Goal: Task Accomplishment & Management: Manage account settings

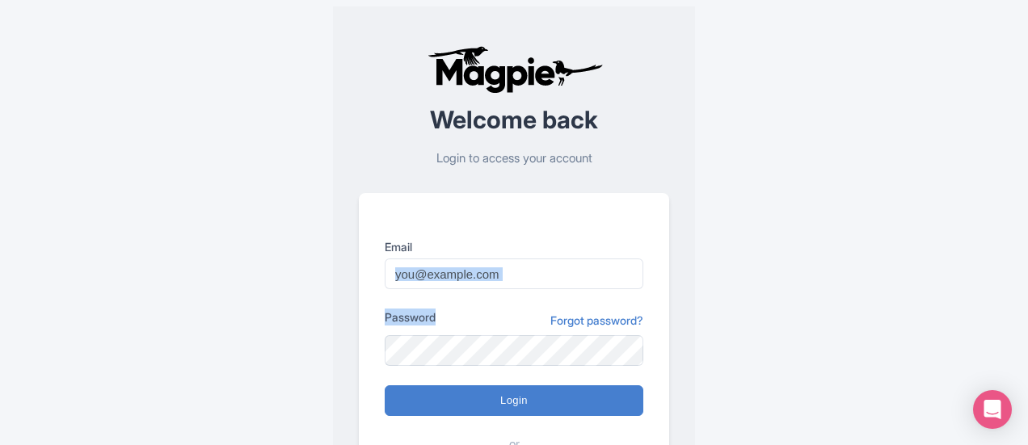
drag, startPoint x: 491, startPoint y: 292, endPoint x: 477, endPoint y: 265, distance: 30.4
click at [477, 265] on form "Email Password Forgot password? Login or Sign in with Google" at bounding box center [514, 365] width 259 height 255
click at [477, 265] on input "Email" at bounding box center [514, 274] width 259 height 31
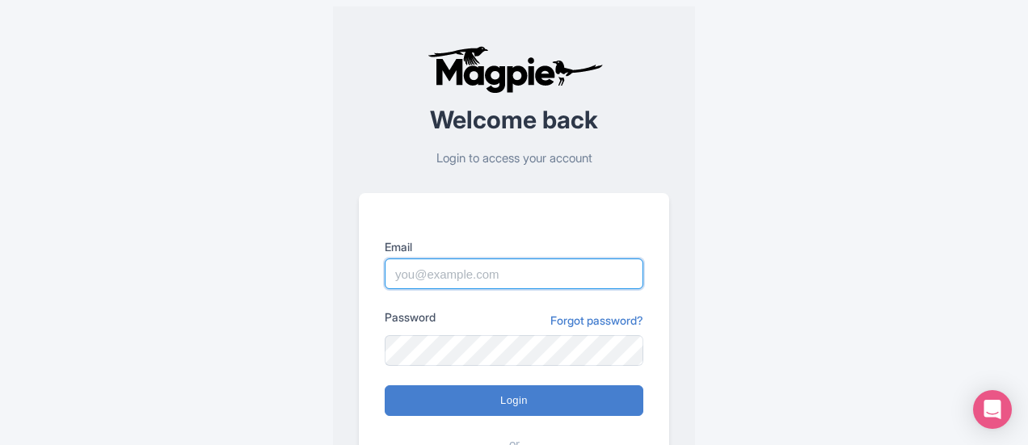
type input "Moroccotravelvacations@gmail.com"
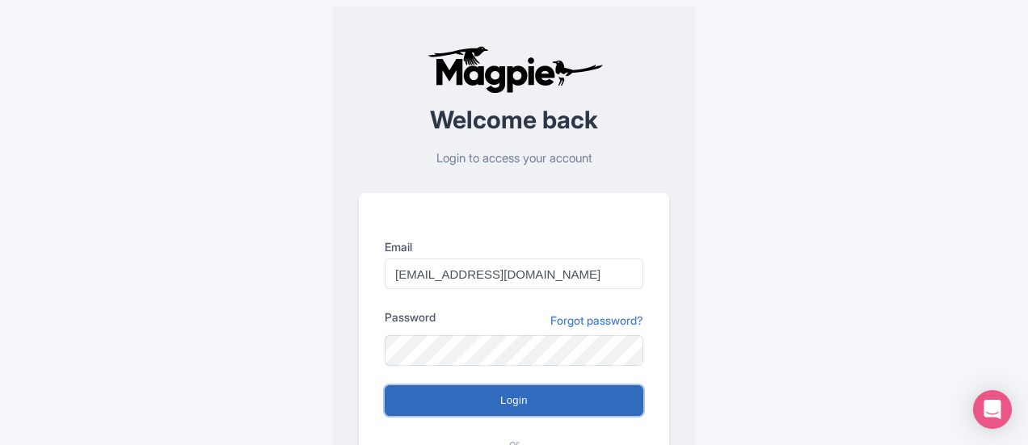
click at [480, 405] on input "Login" at bounding box center [514, 400] width 259 height 31
type input "Logging in..."
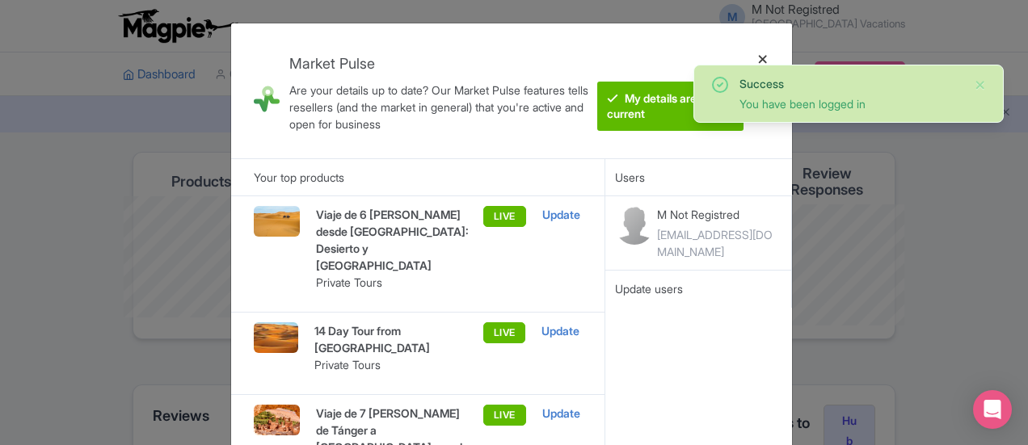
click at [761, 55] on div at bounding box center [762, 90] width 39 height 109
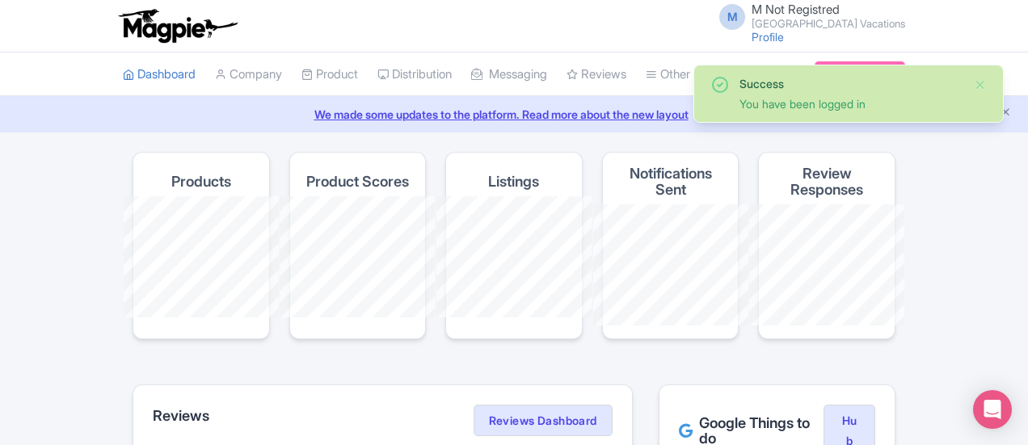
click at [761, 55] on ul "Dashboard Company Product My Products Image Library Rate Sheets Distribution Ma…" at bounding box center [514, 75] width 802 height 44
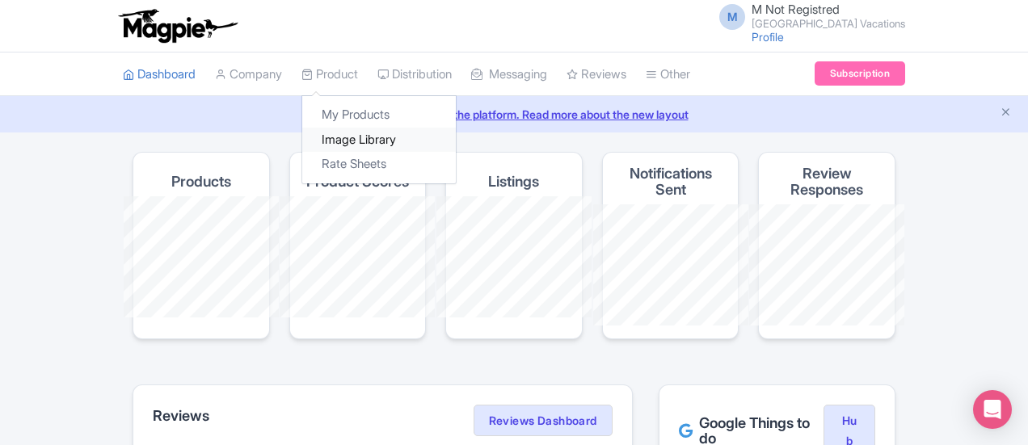
click at [302, 128] on link "Image Library" at bounding box center [379, 140] width 154 height 25
click at [302, 124] on link "My Products" at bounding box center [379, 115] width 154 height 25
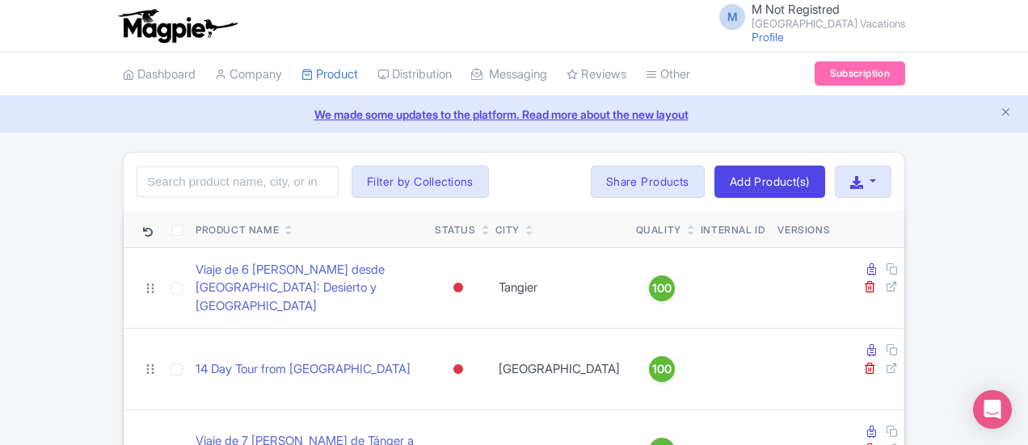
click at [539, 174] on div "Search Filter by Collections Tours from Agadir Tours from Casablanca Tours from…" at bounding box center [514, 182] width 781 height 58
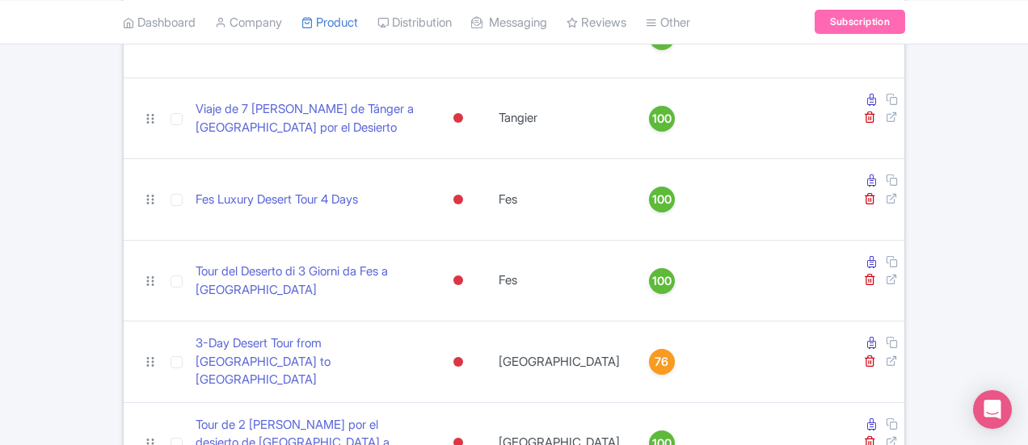
scroll to position [328, 0]
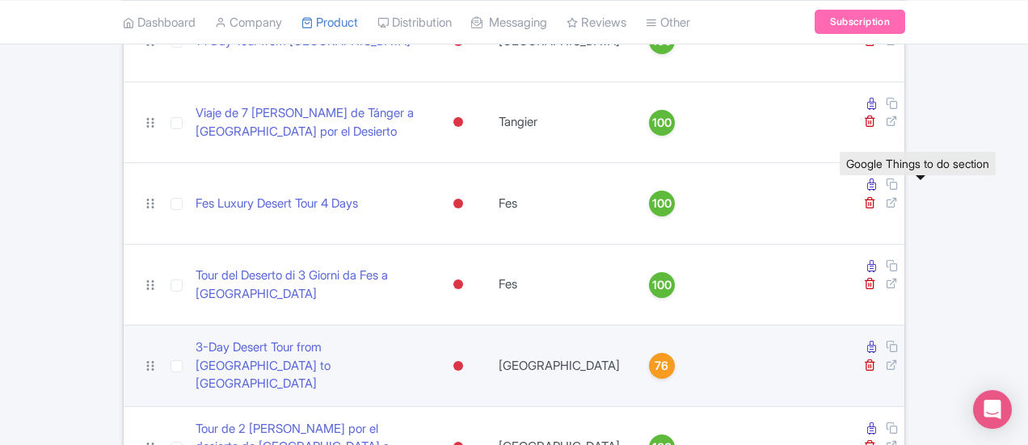
click at [876, 341] on icon at bounding box center [871, 347] width 9 height 12
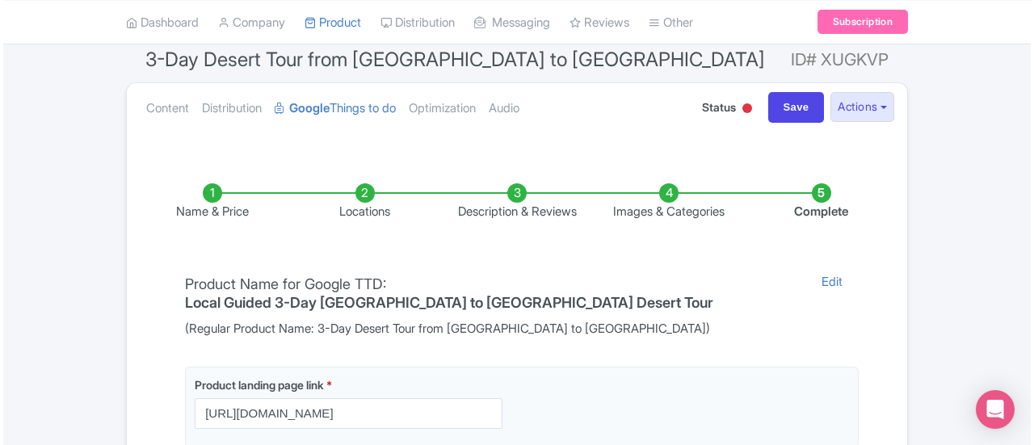
scroll to position [141, 0]
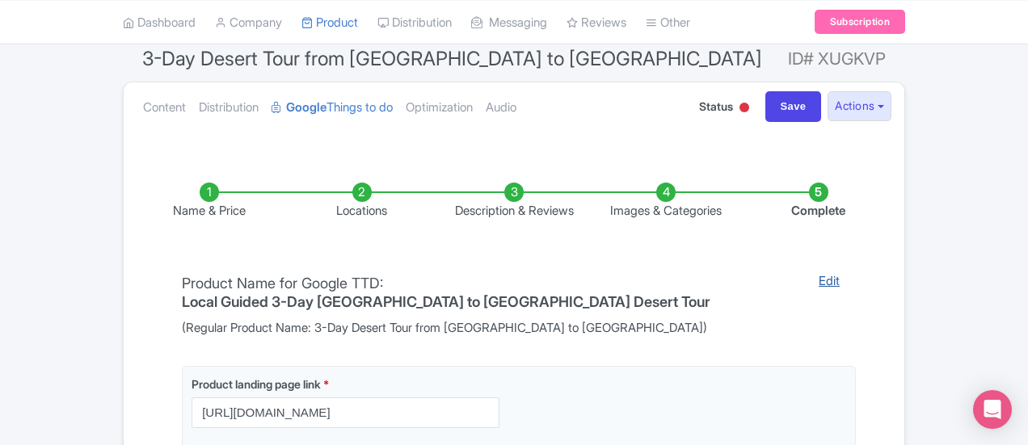
click at [802, 283] on link "Edit" at bounding box center [828, 304] width 53 height 65
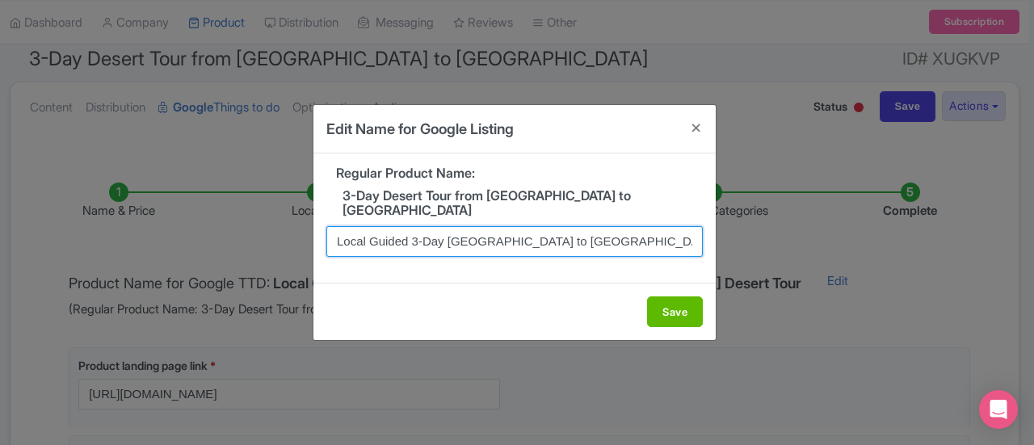
click at [575, 230] on input "Local Guided 3-Day Marrakech to Merzouga Desert Tour" at bounding box center [514, 241] width 377 height 31
click at [558, 238] on input "Local Guided 3-Day Marrakech to Merzouga Desert Tour" at bounding box center [514, 241] width 377 height 31
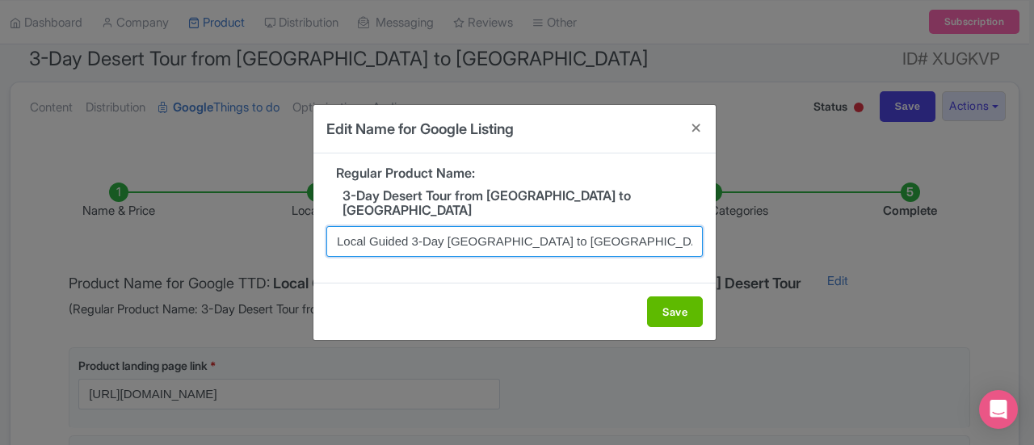
click at [558, 238] on input "Local Guided 3-Day Marrakech to Merzouga Desert Tour" at bounding box center [514, 241] width 377 height 31
click at [549, 231] on input "Local Guided 3-Day Marrakech to Merzouga Desert Tour" at bounding box center [514, 241] width 377 height 31
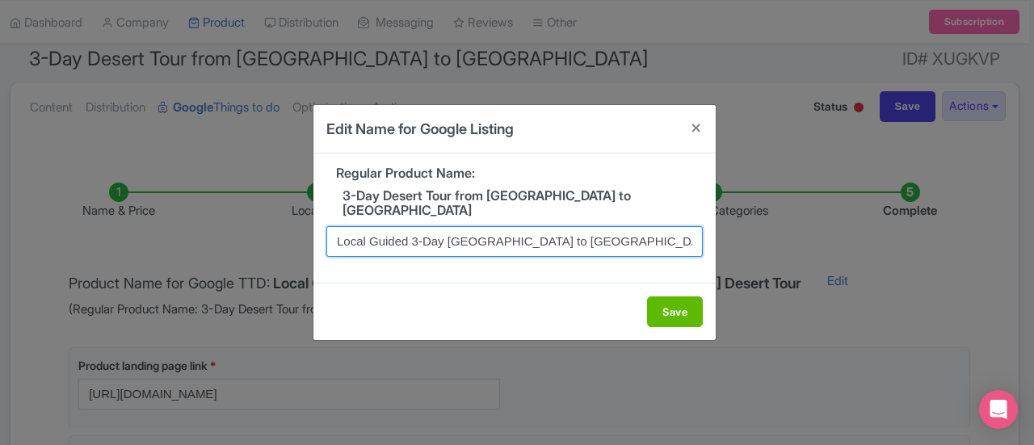
click at [549, 231] on input "Local Guided 3-Day Marrakech to Merzouga Desert Tour" at bounding box center [514, 241] width 377 height 31
paste input "3 Days Desert Tour From Marrakech To Merzouga Dunes & Camel Trek"
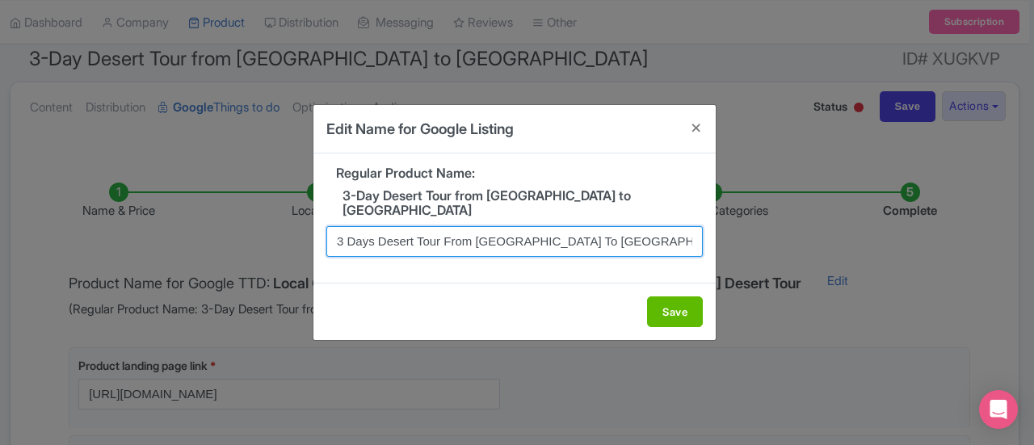
scroll to position [0, 27]
click at [549, 231] on input "3 Days Desert Tour From Marrakech To Merzouga Dunes & Camel Trek" at bounding box center [514, 241] width 377 height 31
drag, startPoint x: 478, startPoint y: 239, endPoint x: 309, endPoint y: 230, distance: 169.1
click at [309, 230] on div "Edit Name for Google Listing Regular Product Name: 3-Day Desert Tour from Marra…" at bounding box center [517, 222] width 1034 height 445
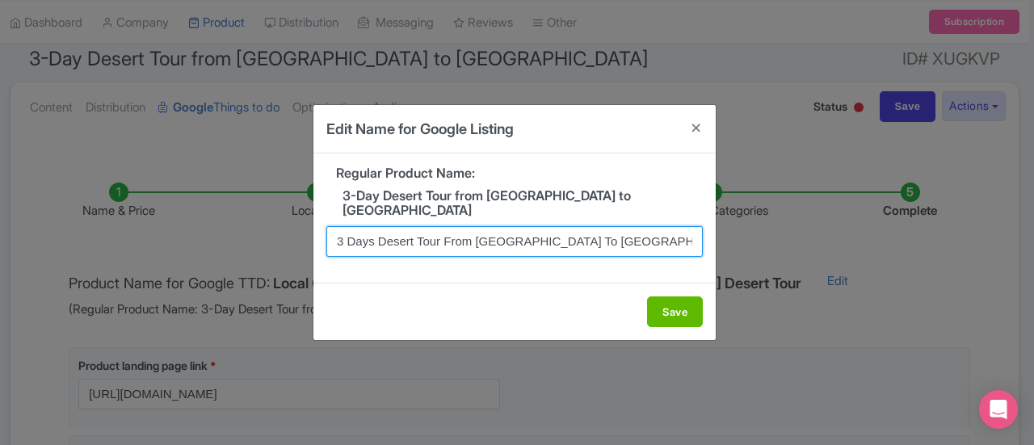
click at [373, 234] on input "3 Days Desert Tour From Marrakech To Merzouga Dunes & Camel Trek" at bounding box center [514, 241] width 377 height 31
drag, startPoint x: 538, startPoint y: 237, endPoint x: 695, endPoint y: 234, distance: 156.8
click at [695, 234] on input "3 Day Desert Tour From [GEOGRAPHIC_DATA] To [GEOGRAPHIC_DATA] Dunes & Camel Trek" at bounding box center [514, 241] width 377 height 31
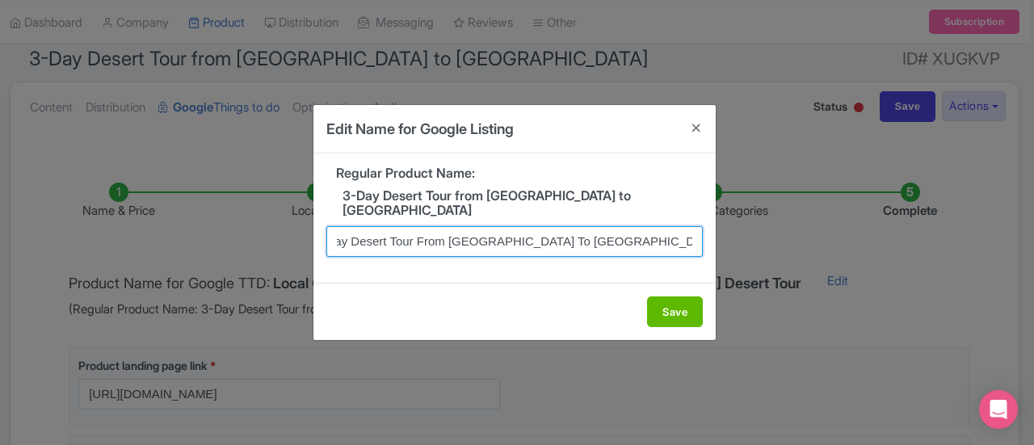
click at [619, 234] on input "3 Day Desert Tour From [GEOGRAPHIC_DATA] To [GEOGRAPHIC_DATA] Dunes & Camel Trek" at bounding box center [514, 241] width 377 height 31
click at [614, 235] on input "3 Day Desert Tour From [GEOGRAPHIC_DATA] To [GEOGRAPHIC_DATA] Dunes & Camel Trek" at bounding box center [514, 241] width 377 height 31
drag, startPoint x: 630, startPoint y: 232, endPoint x: 723, endPoint y: 236, distance: 93.0
click at [723, 236] on div "Edit Name for Google Listing Regular Product Name: 3-Day Desert Tour from Marra…" at bounding box center [517, 222] width 1034 height 445
click at [671, 233] on input "3 Day Desert Tour From [GEOGRAPHIC_DATA] To [GEOGRAPHIC_DATA] Dunes & Camel Trek" at bounding box center [514, 241] width 377 height 31
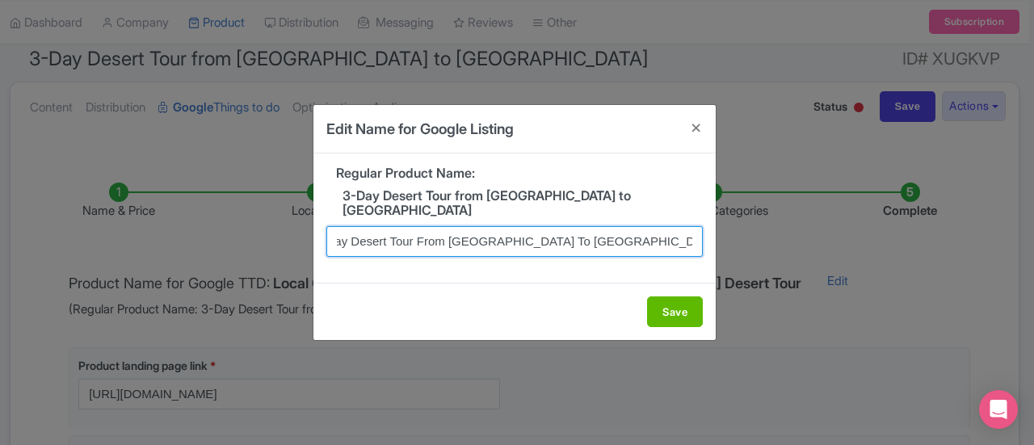
click at [671, 233] on input "3 Day Desert Tour From [GEOGRAPHIC_DATA] To [GEOGRAPHIC_DATA] Dunes & Camel Trek" at bounding box center [514, 241] width 377 height 31
type input "3 Day Desert Tour From [GEOGRAPHIC_DATA] To [GEOGRAPHIC_DATA] Dunes & Camel Trek"
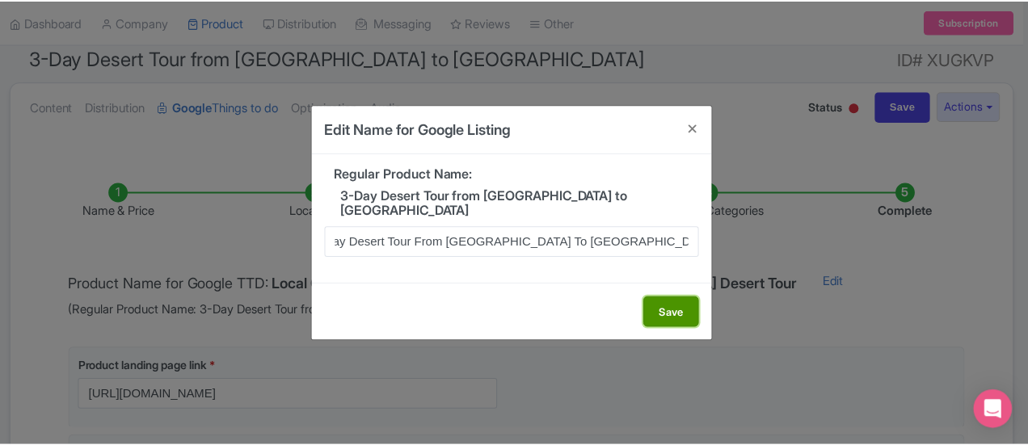
scroll to position [0, 0]
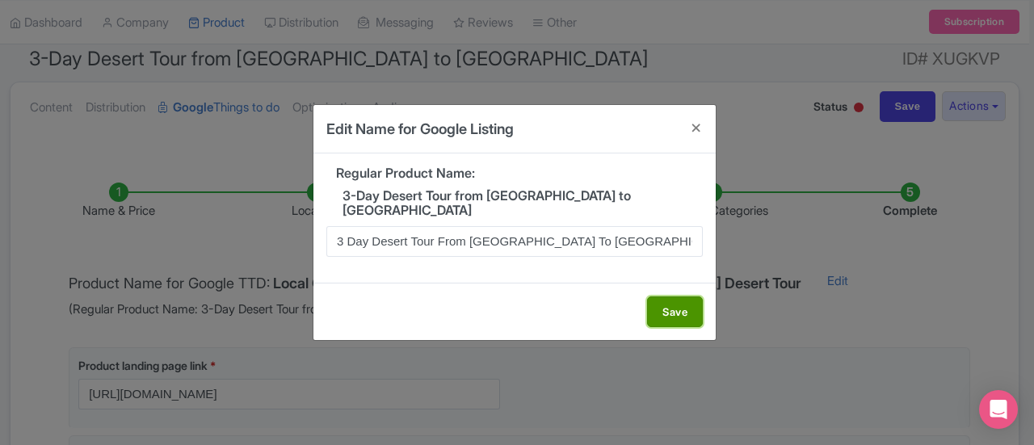
click at [664, 305] on button "Save" at bounding box center [675, 312] width 56 height 31
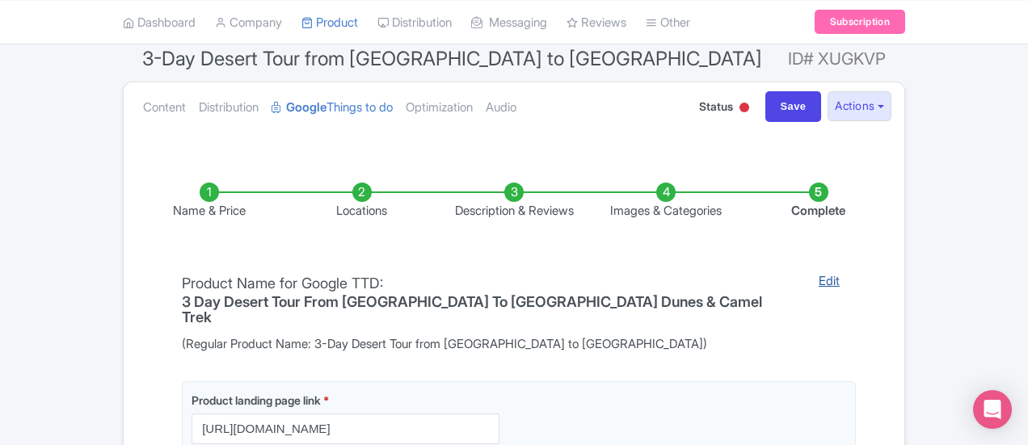
click at [802, 286] on link "Edit" at bounding box center [828, 313] width 53 height 82
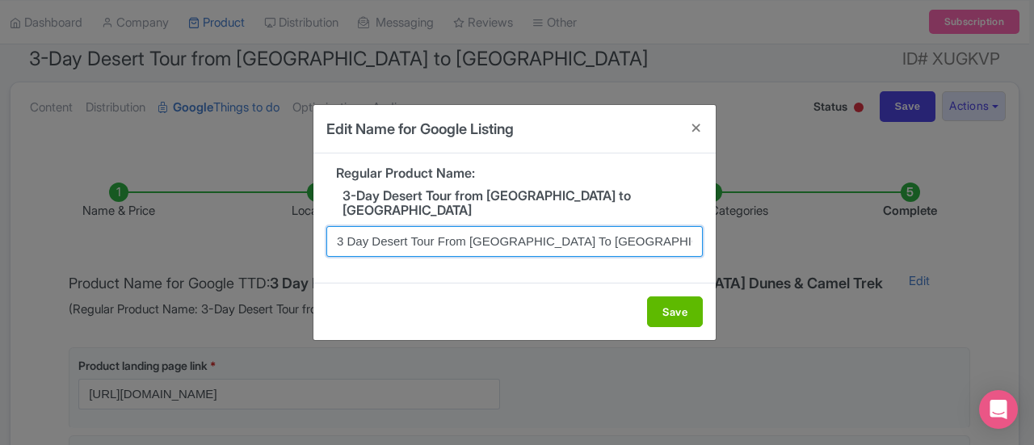
click at [628, 235] on input "3 Day Desert Tour From [GEOGRAPHIC_DATA] To [GEOGRAPHIC_DATA] Dunes & Camel Trek" at bounding box center [514, 241] width 377 height 31
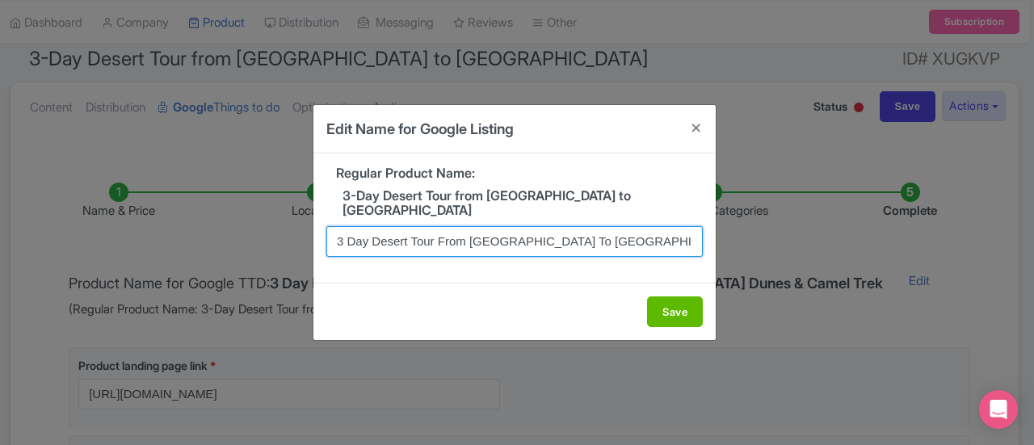
click at [628, 235] on input "3 Day Desert Tour From [GEOGRAPHIC_DATA] To [GEOGRAPHIC_DATA] Dunes & Camel Trek" at bounding box center [514, 241] width 377 height 31
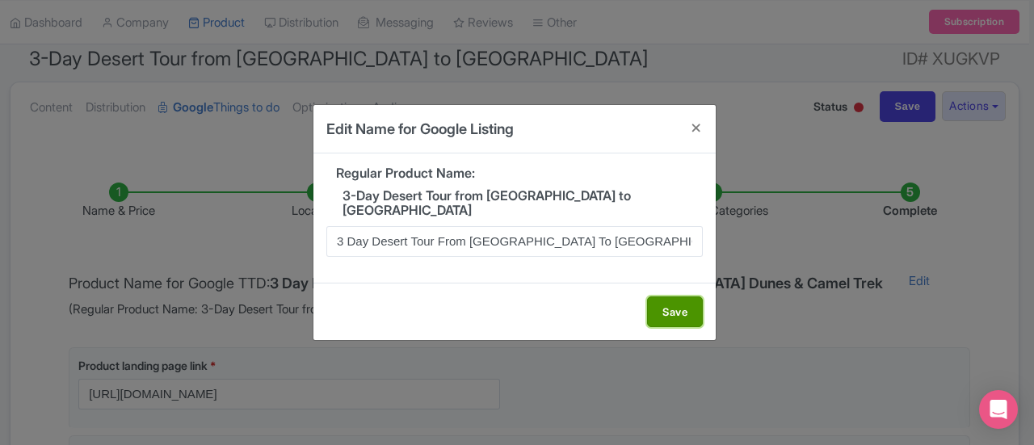
click at [677, 301] on button "Save" at bounding box center [675, 312] width 56 height 31
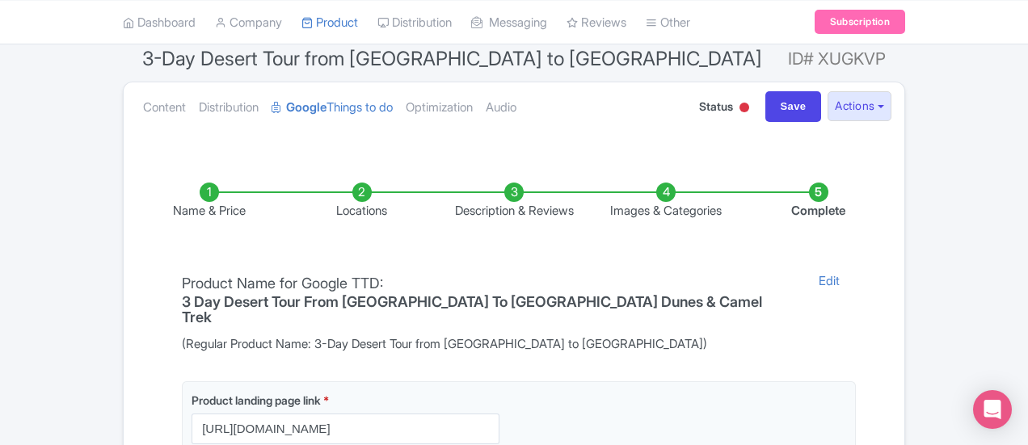
click at [895, 190] on li "Complete" at bounding box center [819, 202] width 152 height 38
click at [895, 204] on li "Complete" at bounding box center [819, 202] width 152 height 38
click at [822, 110] on input "Save" at bounding box center [793, 106] width 57 height 31
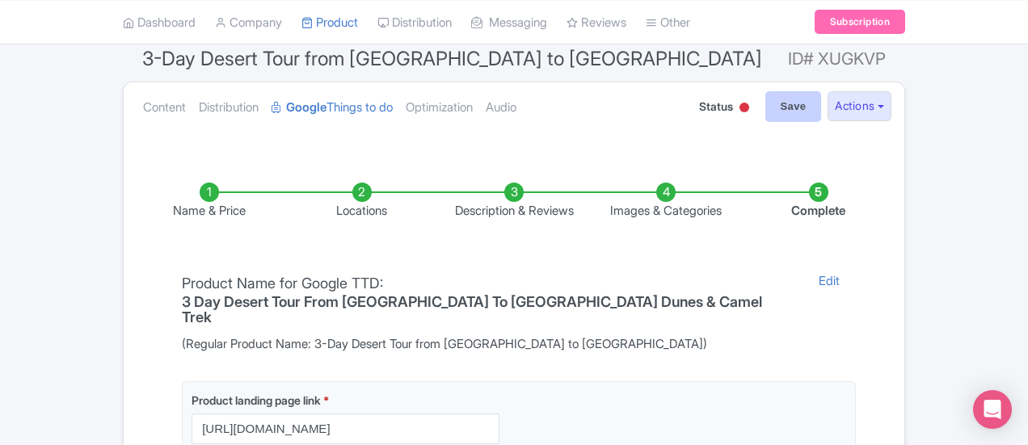
type input "Saving..."
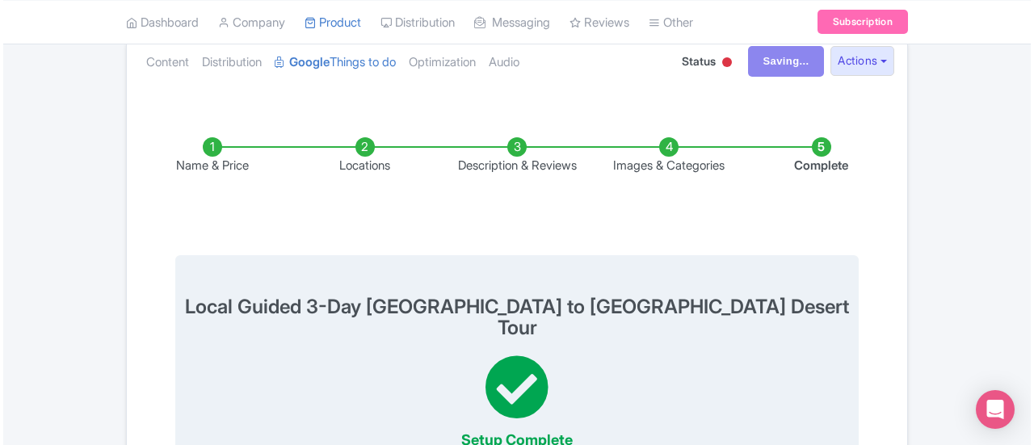
scroll to position [160, 0]
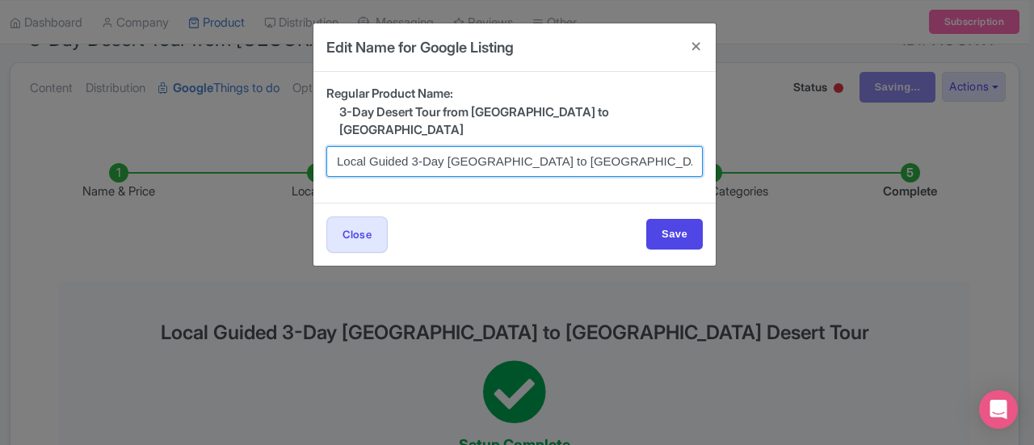
click at [530, 146] on input "Local Guided 3-Day Marrakech to Merzouga Desert Tour" at bounding box center [514, 161] width 377 height 31
paste input "3 Day Desert Tour From [GEOGRAPHIC_DATA] To [GEOGRAPHIC_DATA] Dunes & Camel Trek"
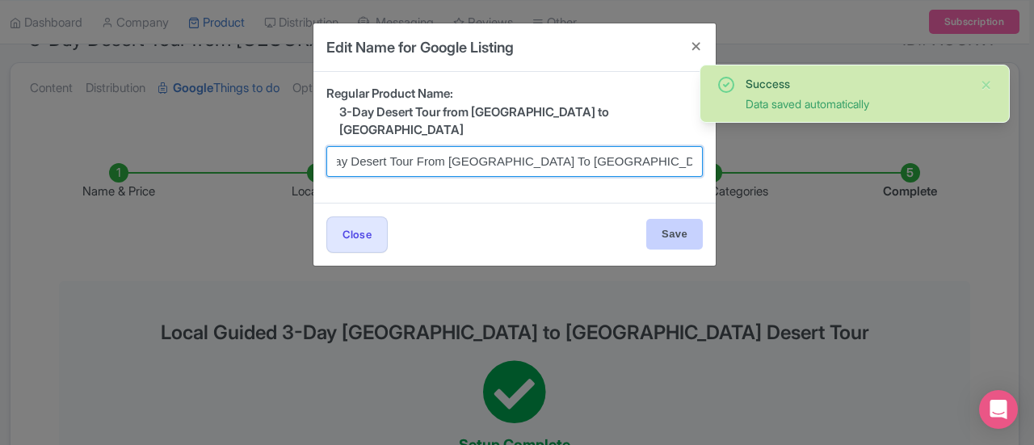
type input "3 Day Desert Tour From [GEOGRAPHIC_DATA] To [GEOGRAPHIC_DATA] Dunes & Camel Trek"
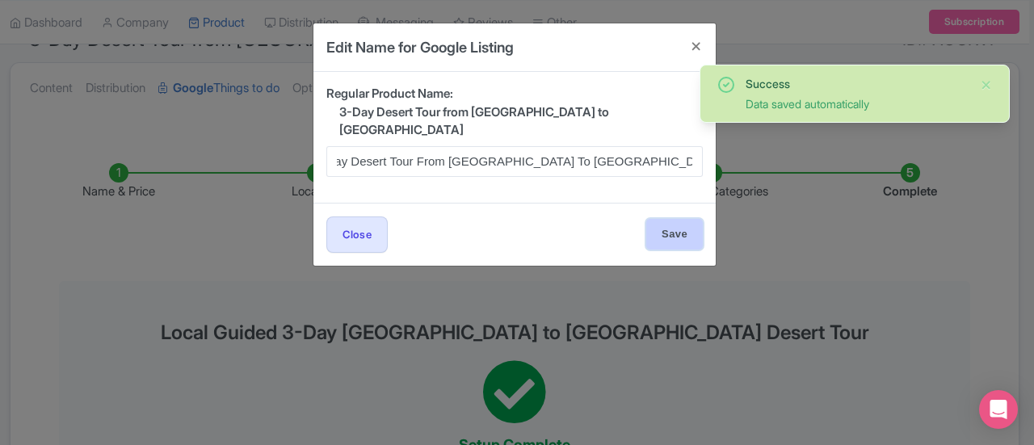
scroll to position [0, 0]
click at [679, 219] on input "Save" at bounding box center [674, 234] width 57 height 31
type input "Saving..."
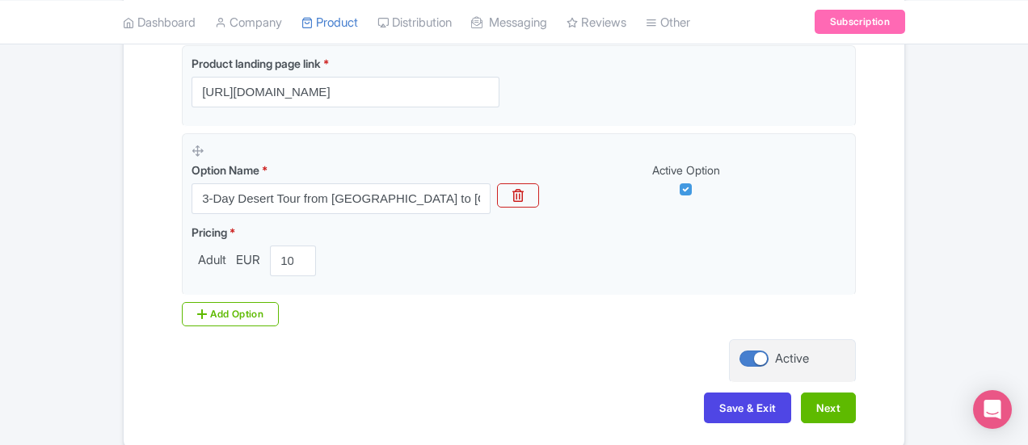
scroll to position [462, 0]
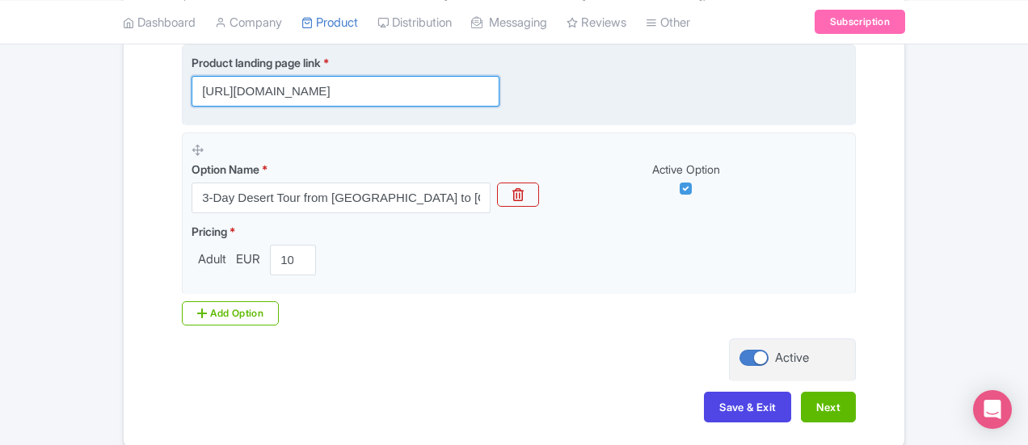
click at [436, 76] on input "[URL][DOMAIN_NAME]" at bounding box center [346, 91] width 308 height 31
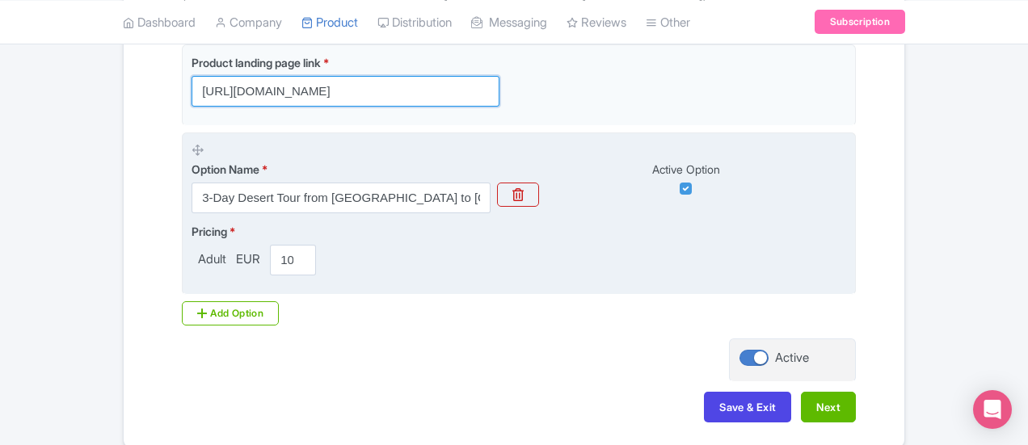
scroll to position [0, 0]
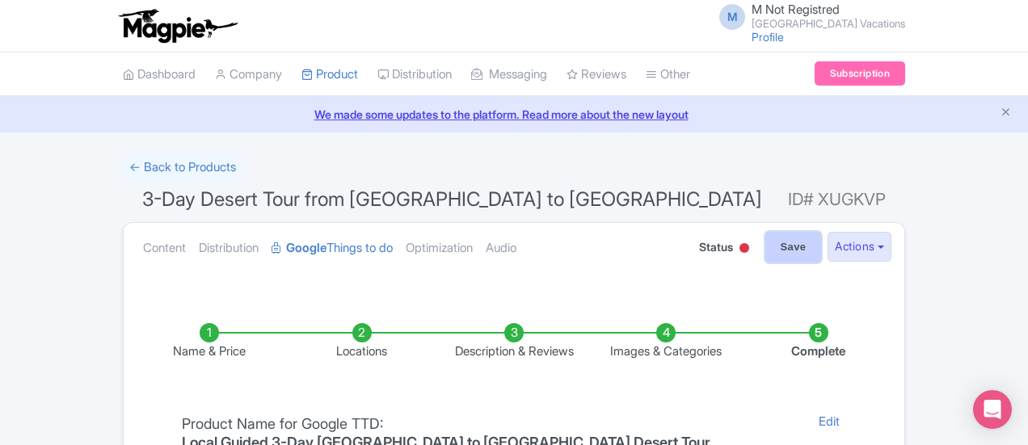
click at [822, 242] on input "Save" at bounding box center [793, 247] width 57 height 31
type input "Saving..."
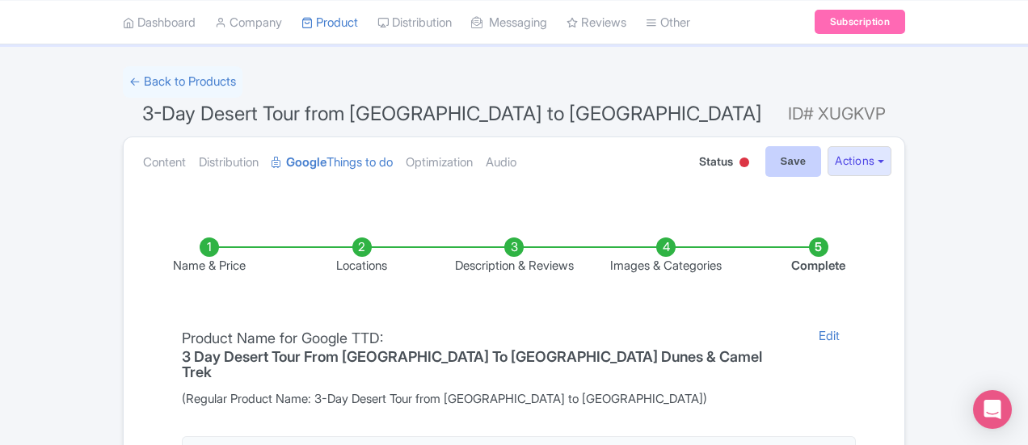
scroll to position [96, 0]
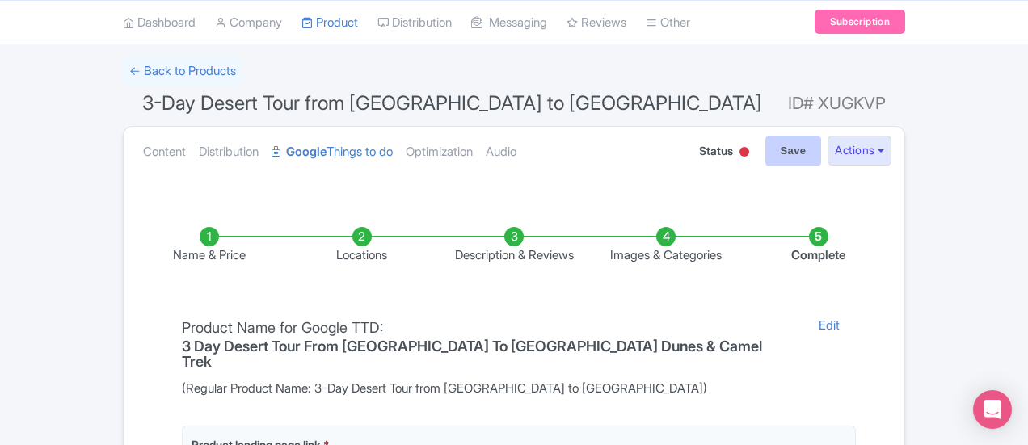
click at [895, 248] on li "Complete" at bounding box center [819, 246] width 152 height 38
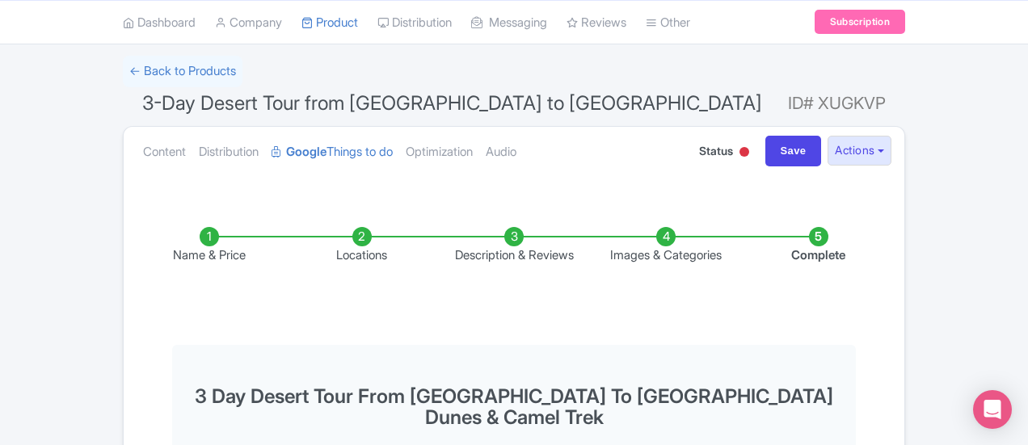
click at [895, 230] on li "Complete" at bounding box center [819, 246] width 152 height 38
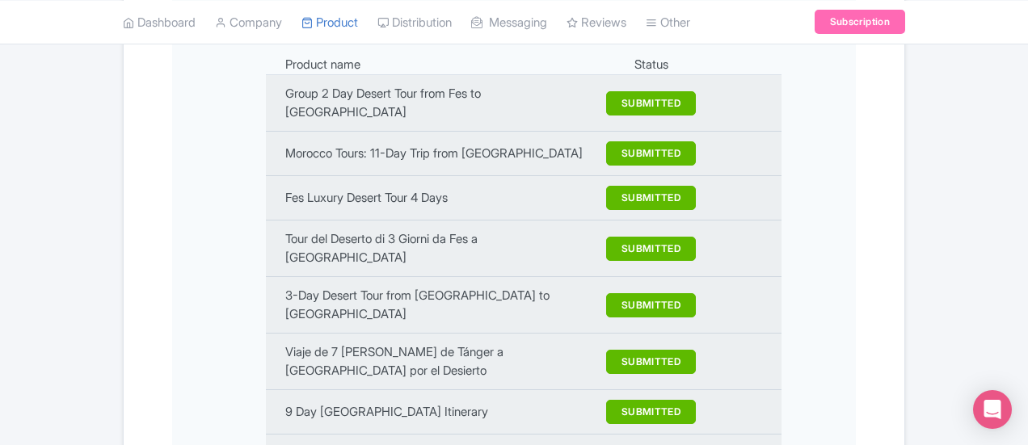
scroll to position [2034, 0]
